Goal: Task Accomplishment & Management: Use online tool/utility

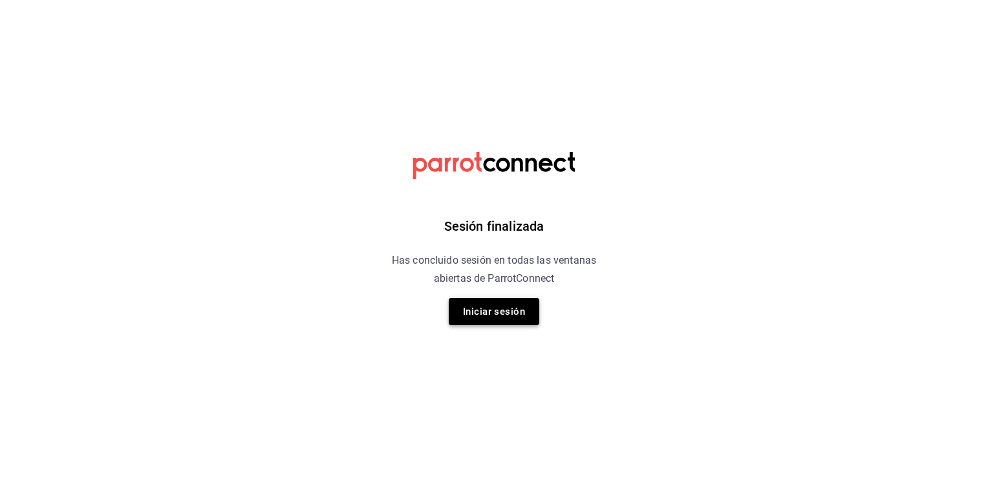
click at [490, 314] on button "Iniciar sesión" at bounding box center [494, 311] width 91 height 27
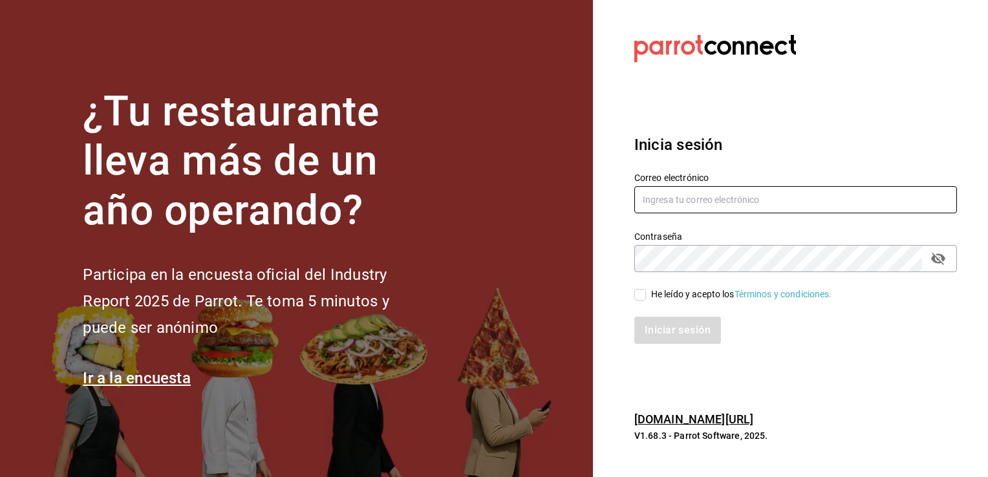
type input "[PERSON_NAME][EMAIL_ADDRESS][PERSON_NAME][DOMAIN_NAME]"
click at [644, 294] on input "He leído y acepto los Términos y condiciones." at bounding box center [640, 295] width 12 height 12
checkbox input "true"
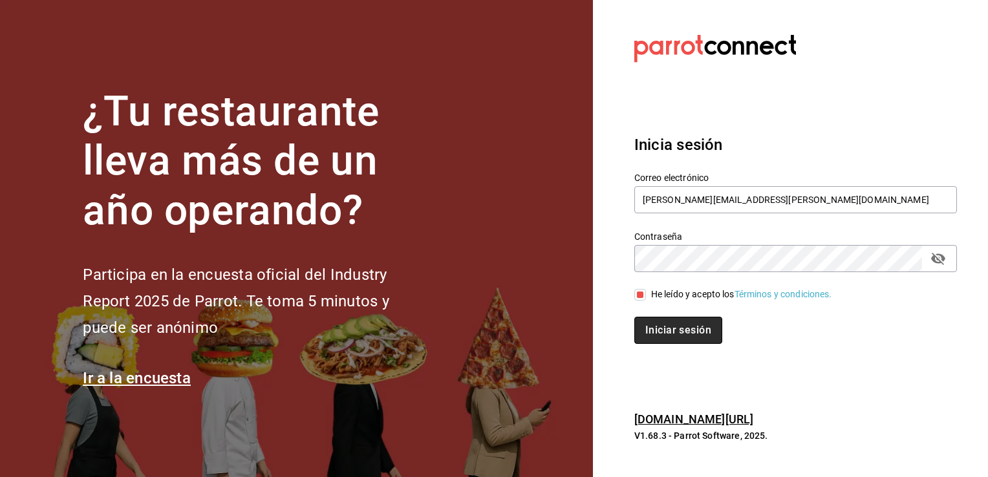
click at [665, 320] on button "Iniciar sesión" at bounding box center [678, 330] width 88 height 27
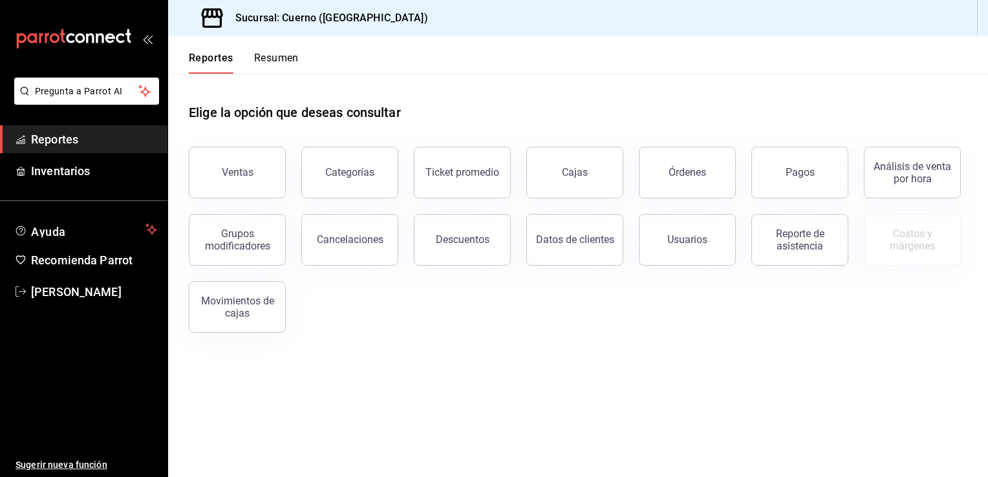
click at [230, 134] on div "Ventas" at bounding box center [229, 164] width 113 height 67
click at [246, 168] on div "Ventas" at bounding box center [238, 172] width 32 height 12
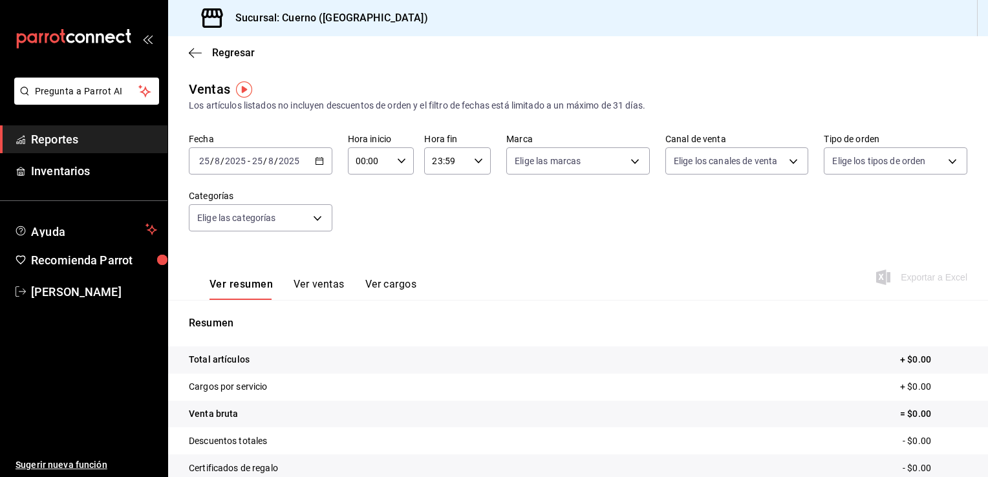
click at [312, 159] on div "2025-08-25 25 / 8 / 2025 - 2025-08-25 25 / 8 / 2025" at bounding box center [261, 160] width 144 height 27
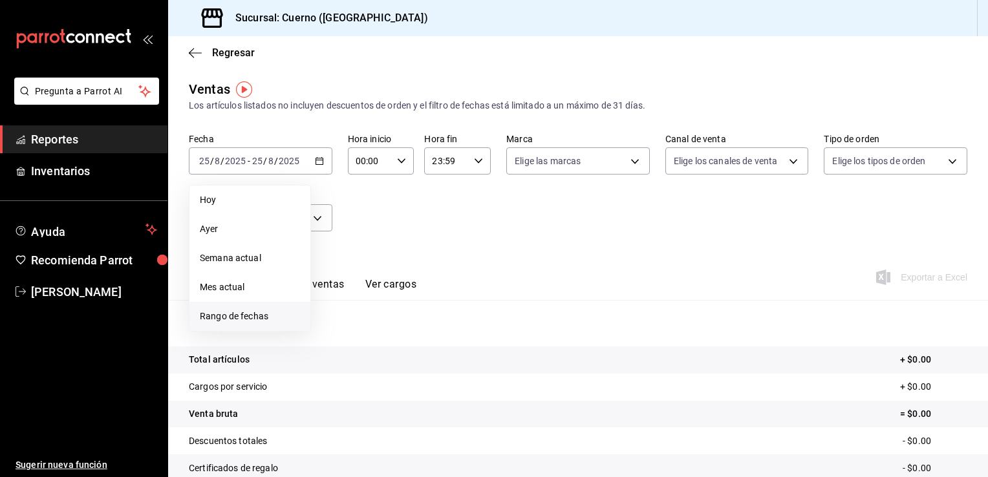
click at [256, 307] on li "Rango de fechas" at bounding box center [250, 316] width 121 height 29
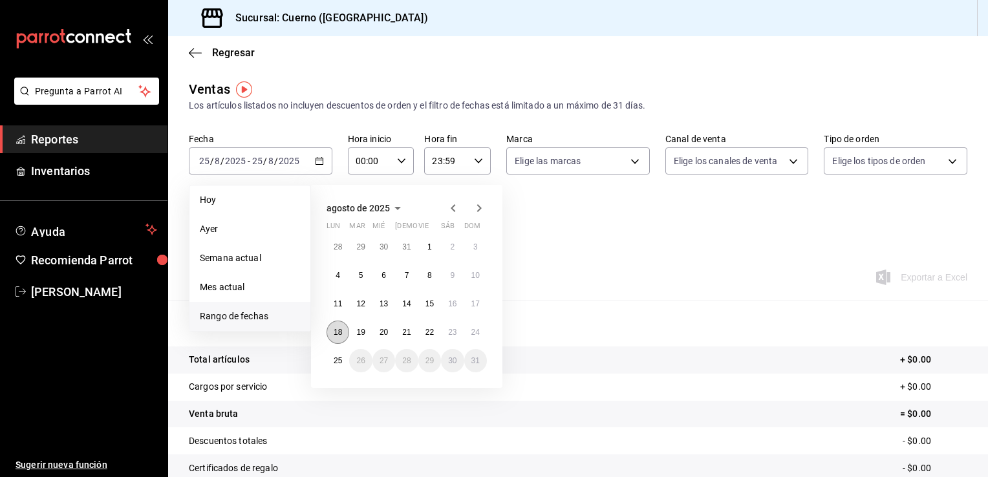
click at [336, 329] on abbr "18" at bounding box center [338, 332] width 8 height 9
click at [336, 363] on abbr "25" at bounding box center [338, 360] width 8 height 9
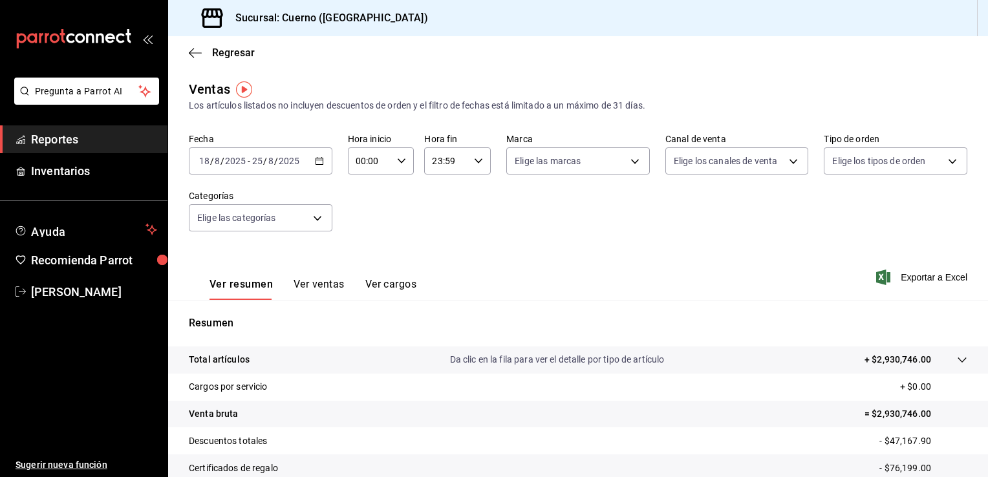
click at [400, 162] on icon "button" at bounding box center [401, 161] width 9 height 9
click at [360, 222] on span "05" at bounding box center [362, 220] width 12 height 10
type input "05:00"
click at [479, 160] on div at bounding box center [494, 238] width 988 height 477
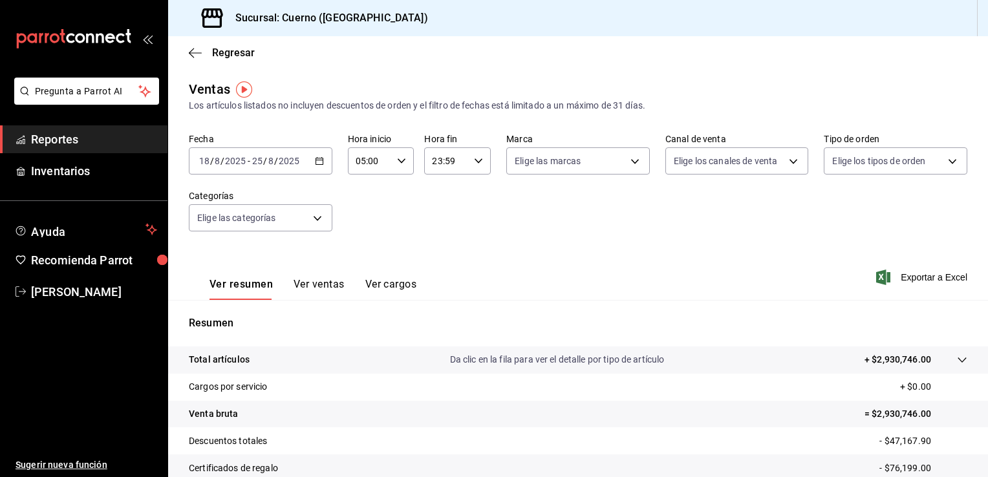
click at [479, 160] on icon "button" at bounding box center [478, 161] width 9 height 9
click at [445, 223] on button "05" at bounding box center [438, 225] width 28 height 26
click at [473, 190] on span "00" at bounding box center [471, 194] width 12 height 10
type input "05:00"
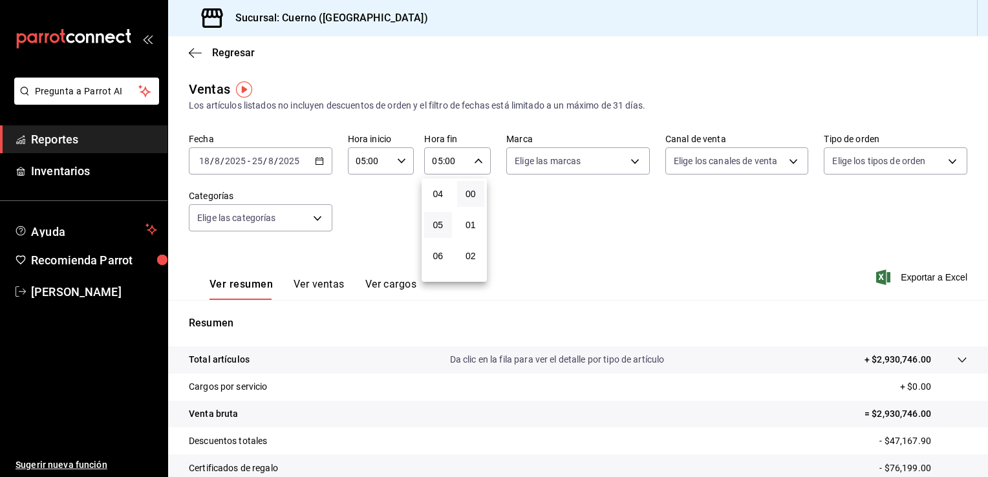
click at [607, 200] on div at bounding box center [494, 238] width 988 height 477
click at [911, 276] on span "Exportar a Excel" at bounding box center [923, 278] width 89 height 16
